Goal: Task Accomplishment & Management: Manage account settings

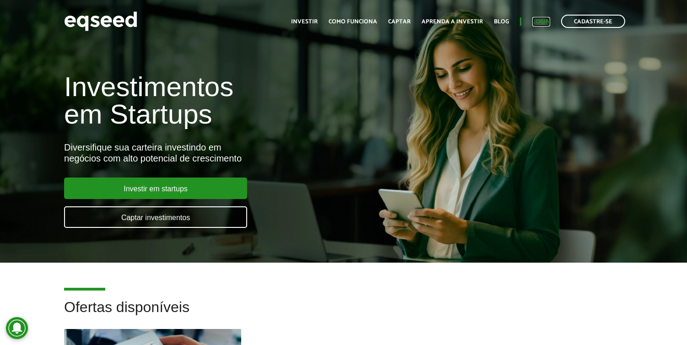
click at [541, 24] on link "Login" at bounding box center [541, 22] width 18 height 6
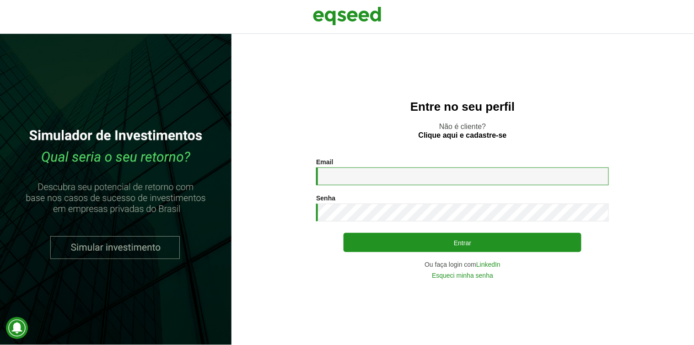
click at [349, 183] on input "Email *" at bounding box center [462, 177] width 293 height 18
type input "**********"
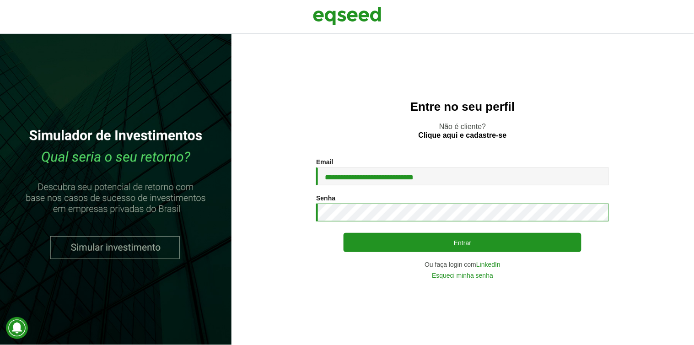
click at [344, 233] on button "Entrar" at bounding box center [463, 242] width 238 height 19
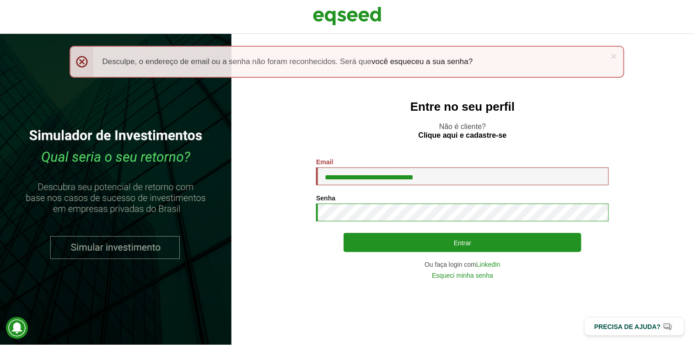
click at [344, 233] on button "Entrar" at bounding box center [463, 242] width 238 height 19
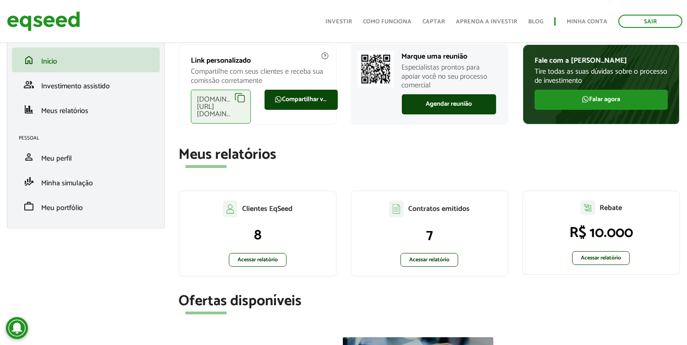
scroll to position [102, 0]
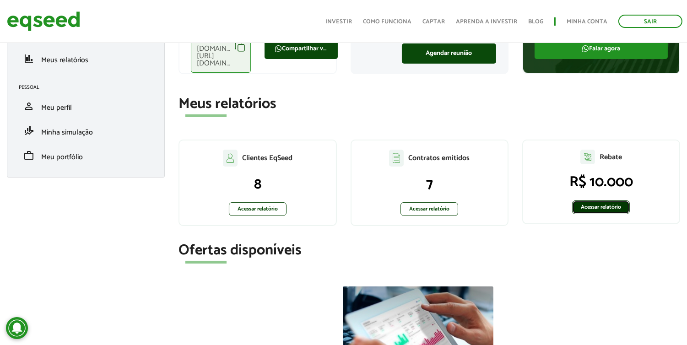
click at [596, 206] on link "Acessar relatório" at bounding box center [601, 207] width 58 height 14
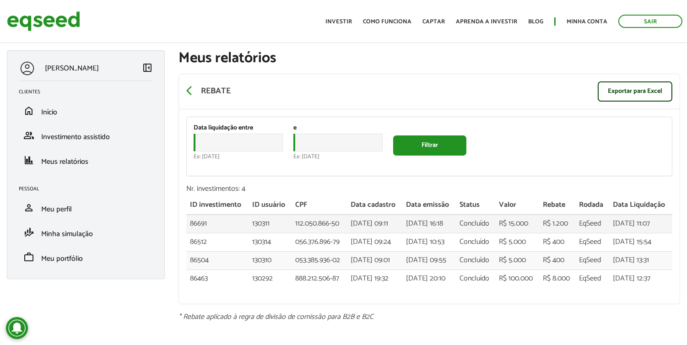
scroll to position [50, 0]
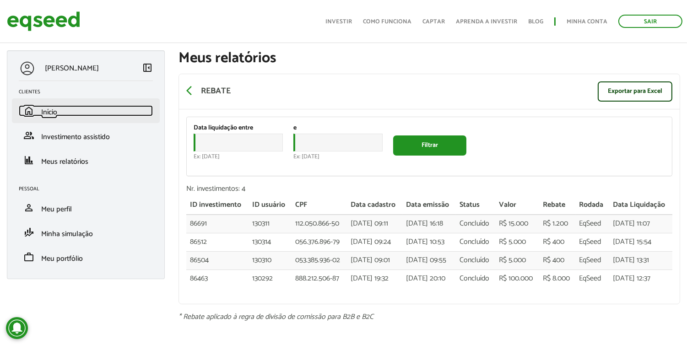
click at [66, 105] on link "home Início" at bounding box center [86, 110] width 134 height 11
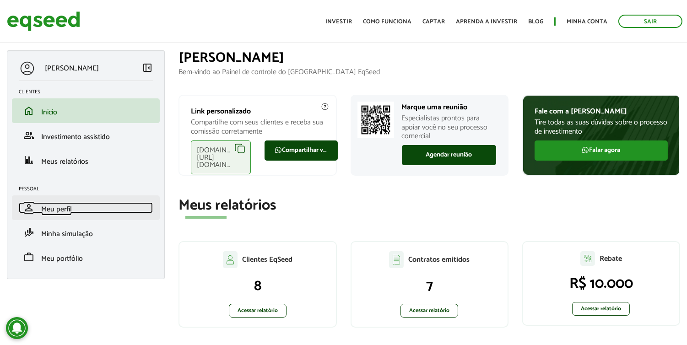
click at [75, 208] on link "person Meu perfil" at bounding box center [86, 207] width 134 height 11
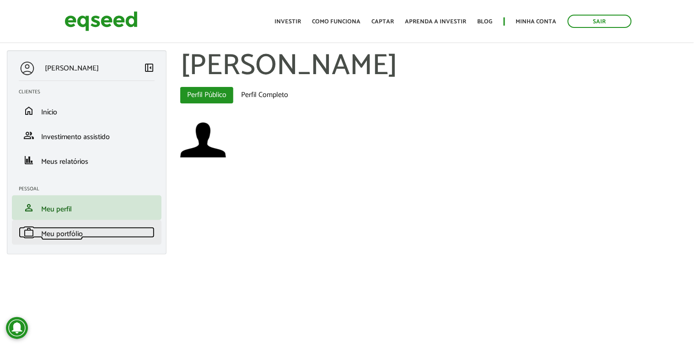
click at [63, 233] on span "Meu portfólio" at bounding box center [62, 234] width 42 height 12
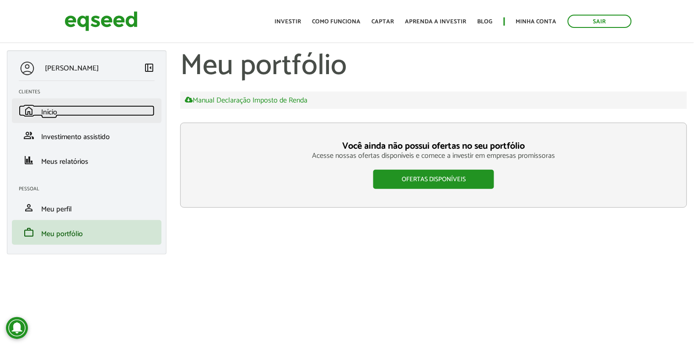
click at [57, 115] on span "Início" at bounding box center [49, 112] width 16 height 12
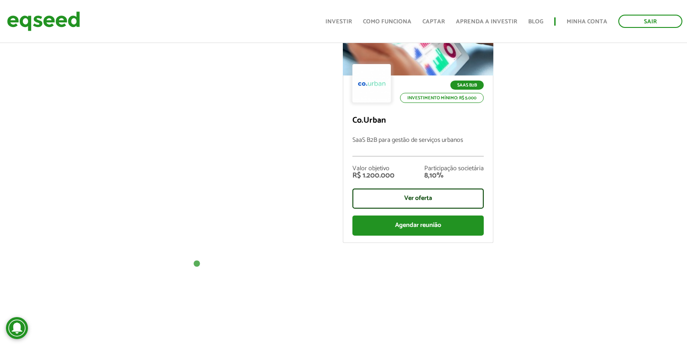
scroll to position [356, 0]
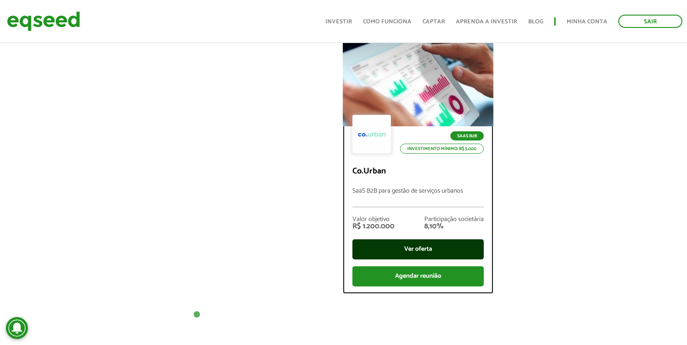
click at [397, 240] on div "Ver oferta" at bounding box center [417, 249] width 131 height 20
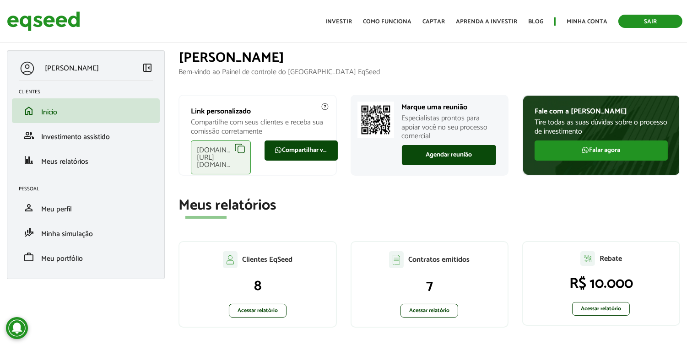
click at [648, 19] on link "Sair" at bounding box center [650, 21] width 64 height 13
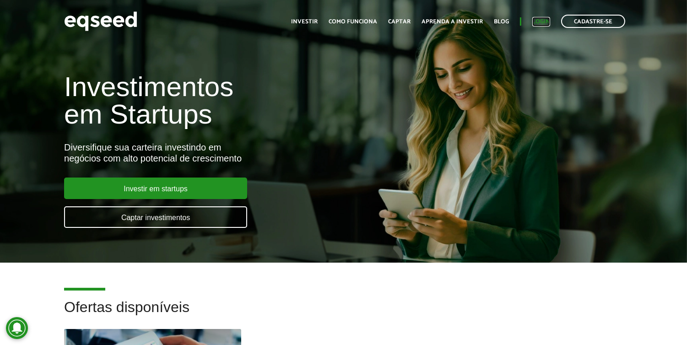
click at [539, 22] on link "Login" at bounding box center [541, 22] width 18 height 6
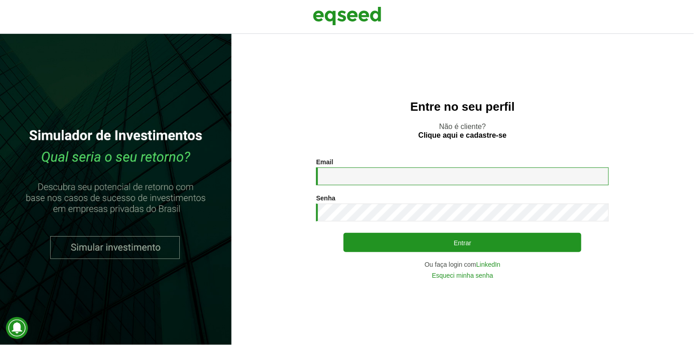
click at [364, 177] on input "Email *" at bounding box center [462, 177] width 293 height 18
type input "**********"
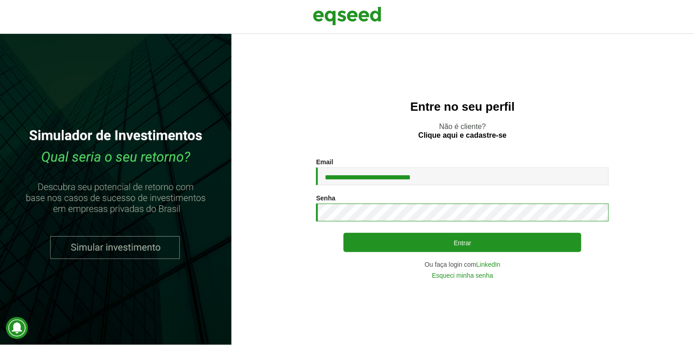
click at [344, 233] on button "Entrar" at bounding box center [463, 242] width 238 height 19
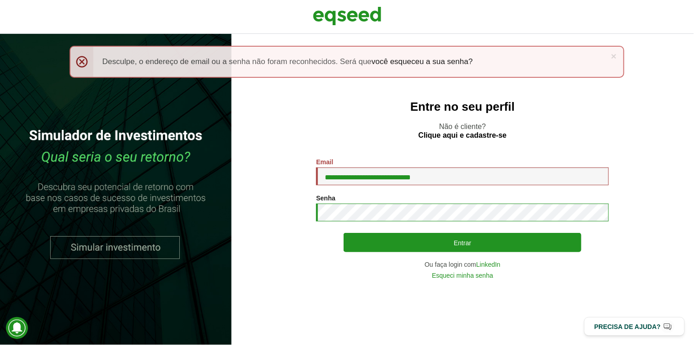
click at [344, 233] on button "Entrar" at bounding box center [463, 242] width 238 height 19
click at [470, 277] on link "Esqueci minha senha" at bounding box center [462, 275] width 61 height 6
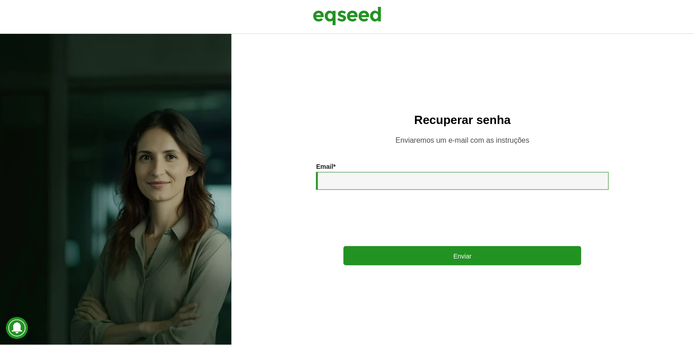
click at [357, 186] on input "Email *" at bounding box center [462, 181] width 293 height 18
type input "**********"
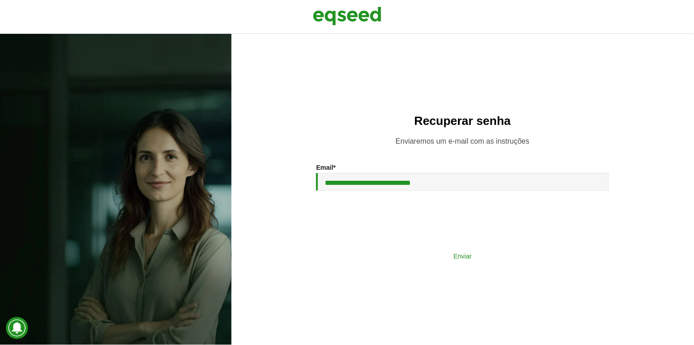
click at [460, 257] on button "Enviar" at bounding box center [463, 255] width 238 height 17
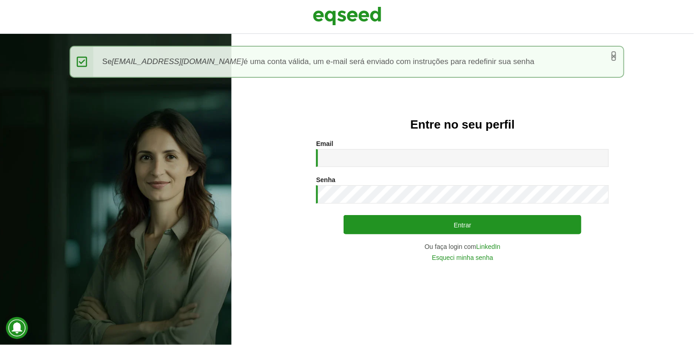
click at [616, 57] on link "×" at bounding box center [614, 56] width 5 height 10
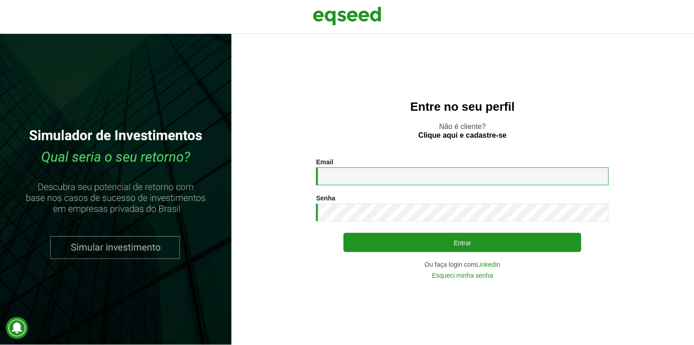
click at [340, 176] on input "Email *" at bounding box center [462, 177] width 293 height 18
type input "**********"
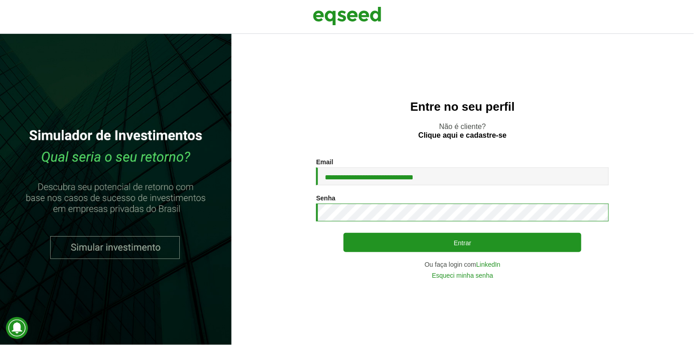
click at [344, 233] on button "Entrar" at bounding box center [463, 242] width 238 height 19
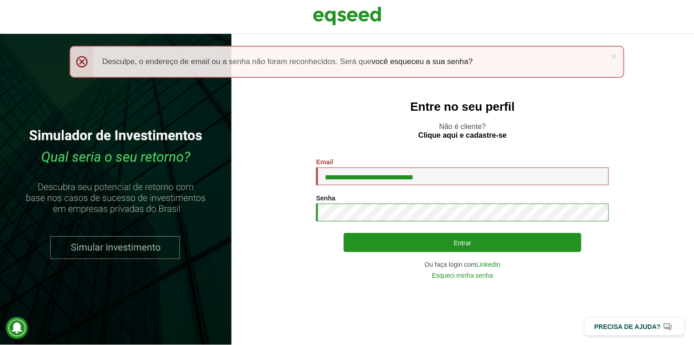
click at [344, 233] on button "Entrar" at bounding box center [463, 242] width 238 height 19
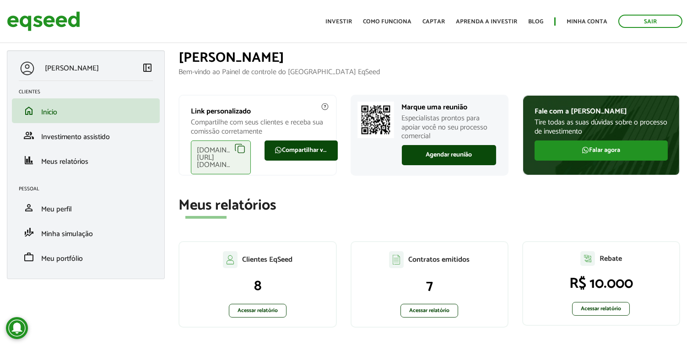
scroll to position [51, 0]
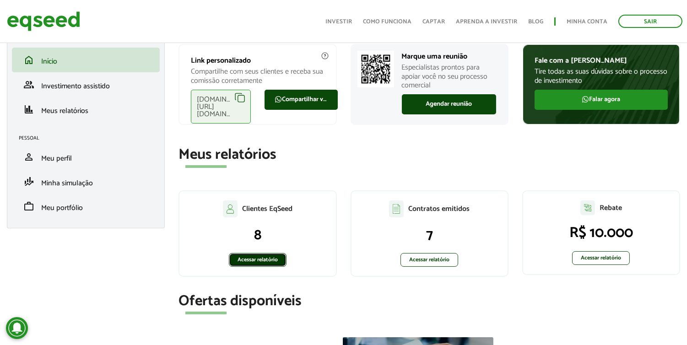
click at [262, 259] on link "Acessar relatório" at bounding box center [258, 260] width 58 height 14
